Goal: Task Accomplishment & Management: Manage account settings

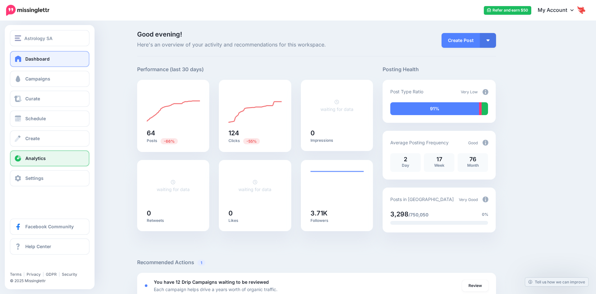
click at [45, 165] on link "Analytics" at bounding box center [49, 158] width 79 height 16
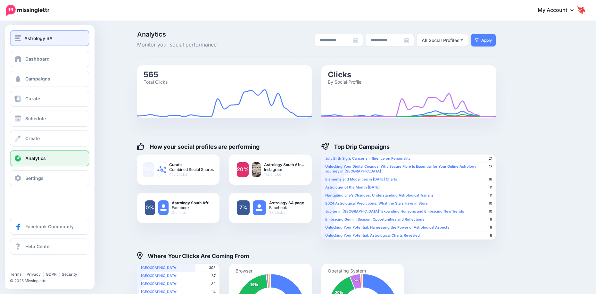
click at [30, 39] on span "Astrology SA" at bounding box center [38, 38] width 28 height 7
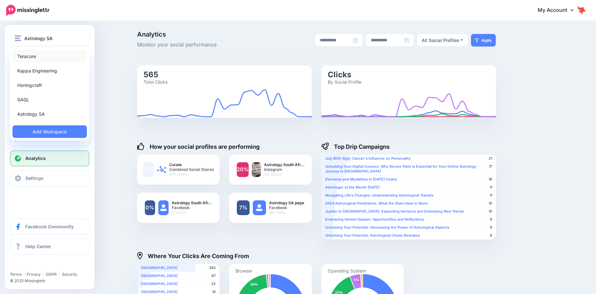
click at [39, 57] on link "Teracore" at bounding box center [49, 56] width 74 height 12
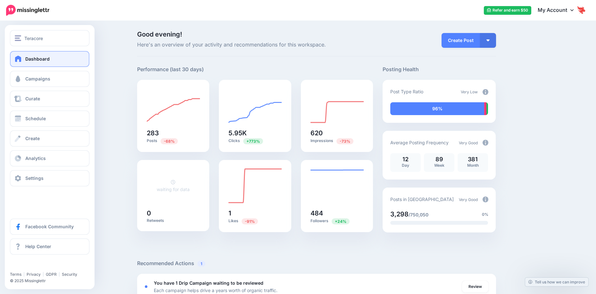
click at [26, 27] on div "Teracore Teracore Kappa Engineering Honingcraft SAGL Astrology SA Add Workspace…" at bounding box center [50, 157] width 90 height 264
click at [26, 32] on button "Teracore" at bounding box center [49, 38] width 79 height 16
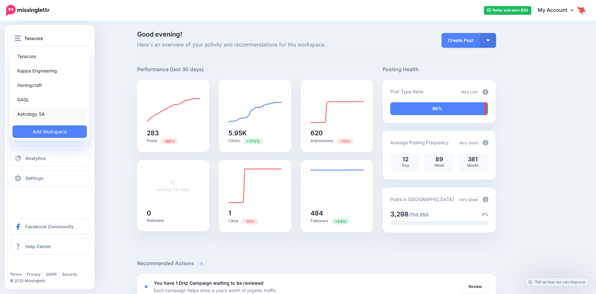
click at [36, 111] on link "Astrology SA" at bounding box center [49, 114] width 74 height 12
